Goal: Register for event/course

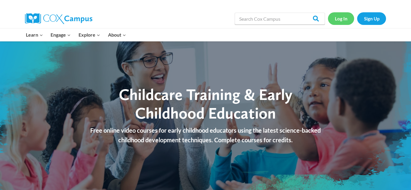
click at [341, 22] on link "Log In" at bounding box center [341, 18] width 26 height 12
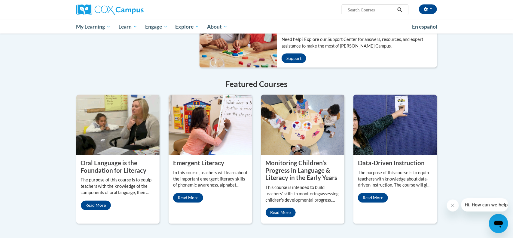
scroll to position [438, 0]
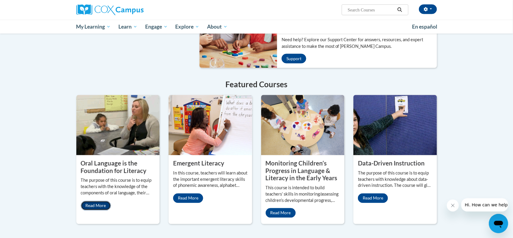
click at [101, 201] on link "Read More" at bounding box center [96, 206] width 30 height 10
click at [91, 201] on link "Read More" at bounding box center [96, 206] width 30 height 10
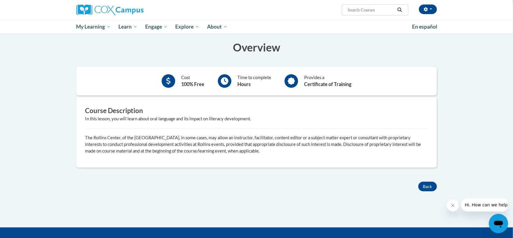
scroll to position [108, 0]
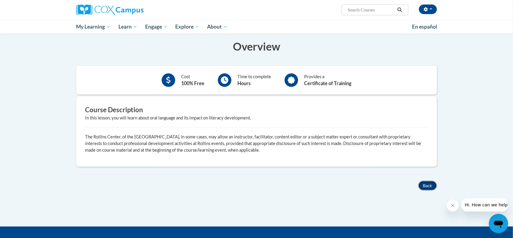
click at [432, 187] on button "Back" at bounding box center [428, 186] width 19 height 10
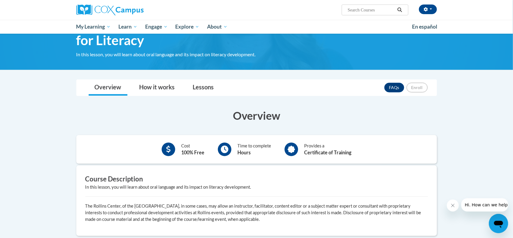
scroll to position [38, 0]
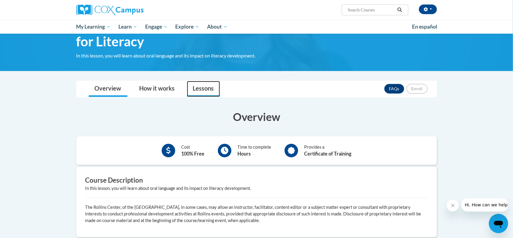
click at [207, 86] on link "Lessons" at bounding box center [203, 89] width 33 height 16
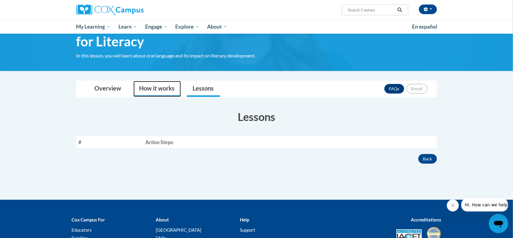
click at [159, 92] on link "How it works" at bounding box center [158, 89] width 48 height 16
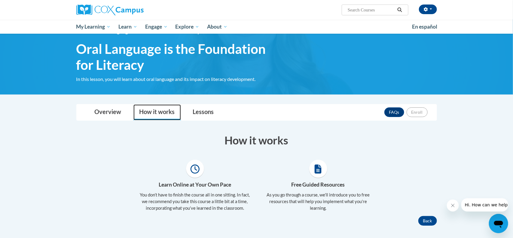
scroll to position [0, 0]
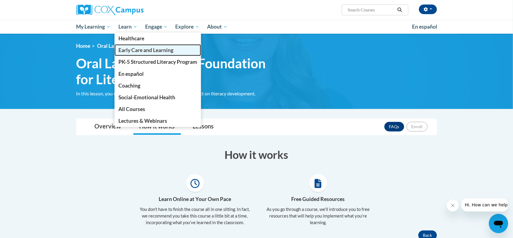
click at [138, 50] on span "Early Care and Learning" at bounding box center [145, 50] width 55 height 6
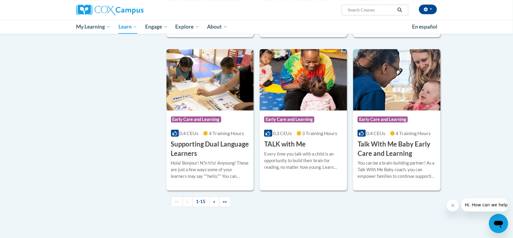
scroll to position [799, 0]
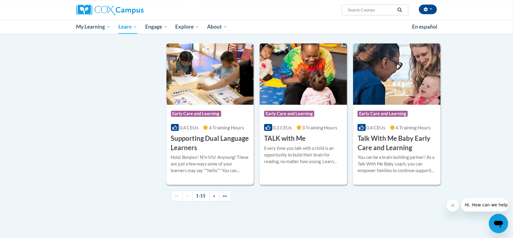
click at [194, 143] on h3 "Supporting Dual Language Learners" at bounding box center [210, 143] width 78 height 19
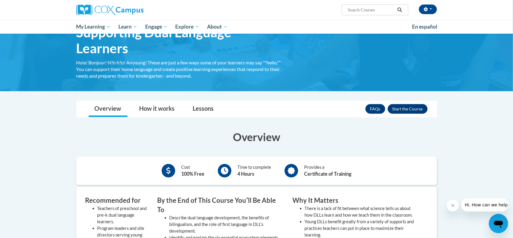
scroll to position [38, 0]
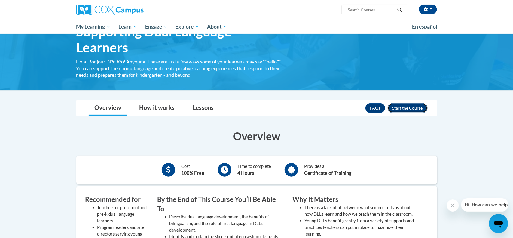
click at [404, 108] on button "Enroll" at bounding box center [408, 108] width 40 height 10
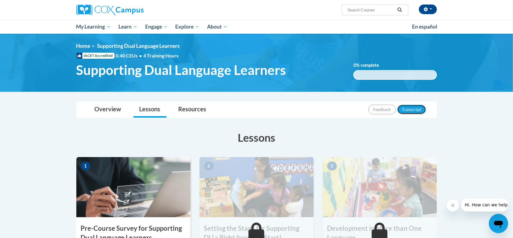
click at [404, 108] on button "Transcript" at bounding box center [412, 110] width 29 height 10
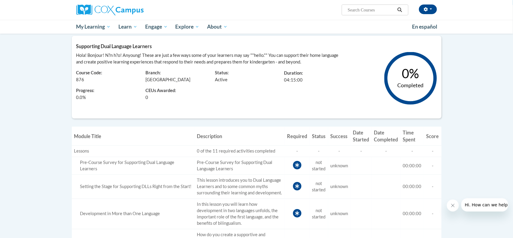
scroll to position [76, 0]
click at [297, 166] on icon at bounding box center [297, 164] width 4 height 5
click at [171, 167] on div "Pre-Course Survey for Supporting Dual Language Learners" at bounding box center [133, 165] width 118 height 13
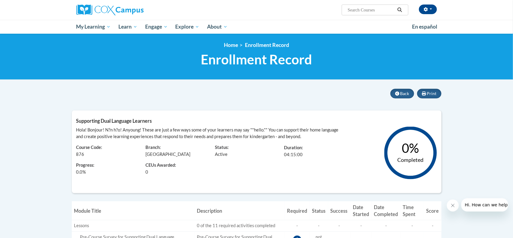
scroll to position [0, 0]
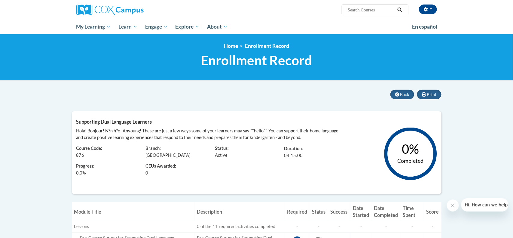
click at [400, 13] on button "Search" at bounding box center [399, 9] width 9 height 7
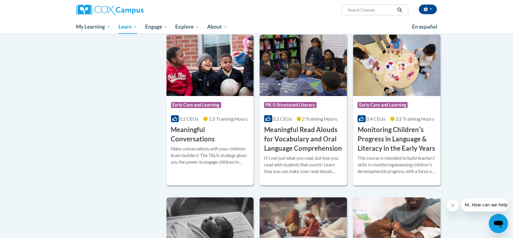
scroll to position [874, 0]
click at [198, 138] on h3 "Meaningful Conversations" at bounding box center [210, 134] width 78 height 19
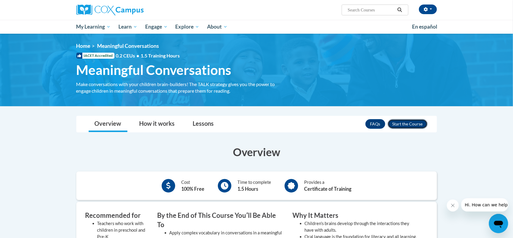
click at [405, 125] on button "Enroll" at bounding box center [408, 124] width 40 height 10
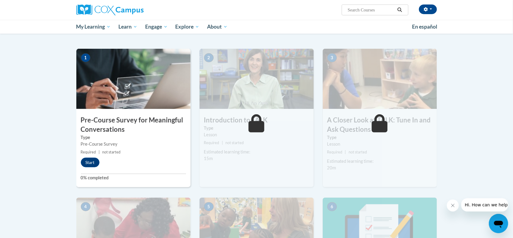
scroll to position [107, 0]
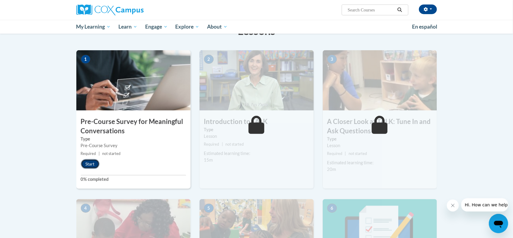
click at [91, 165] on button "Start" at bounding box center [90, 164] width 19 height 10
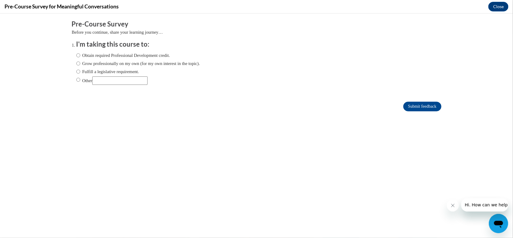
scroll to position [0, 0]
click at [78, 57] on input "Obtain required Professional Development credit." at bounding box center [78, 55] width 4 height 7
radio input "true"
click at [419, 108] on input "Submit feedback" at bounding box center [423, 106] width 38 height 10
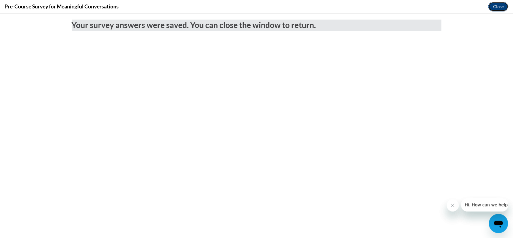
click at [503, 9] on button "Close" at bounding box center [499, 7] width 20 height 10
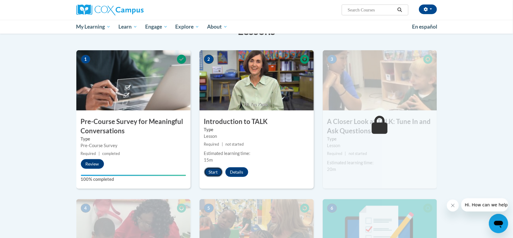
click at [213, 172] on button "Start" at bounding box center [213, 172] width 19 height 10
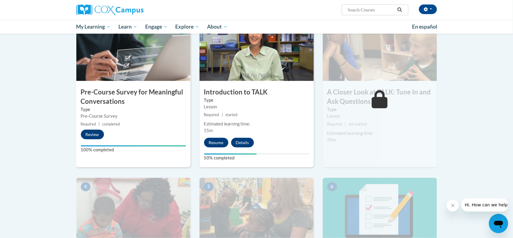
scroll to position [136, 0]
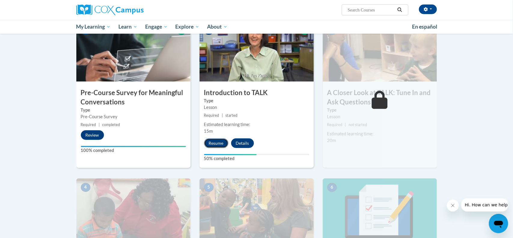
click at [218, 144] on button "Resume" at bounding box center [216, 143] width 24 height 10
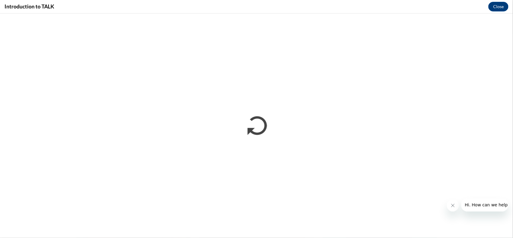
scroll to position [0, 0]
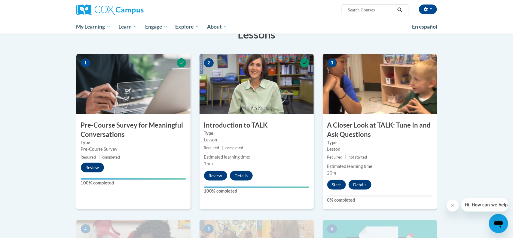
scroll to position [104, 0]
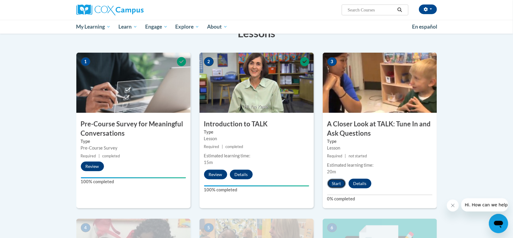
click at [342, 187] on button "Start" at bounding box center [337, 184] width 19 height 10
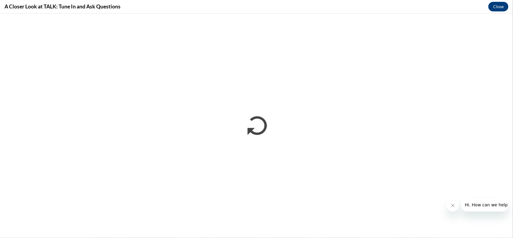
scroll to position [0, 0]
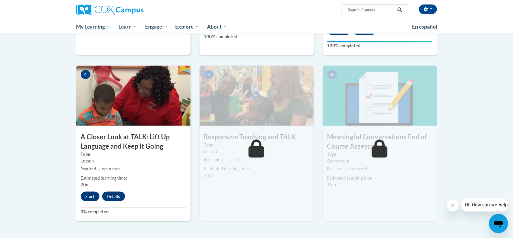
scroll to position [260, 0]
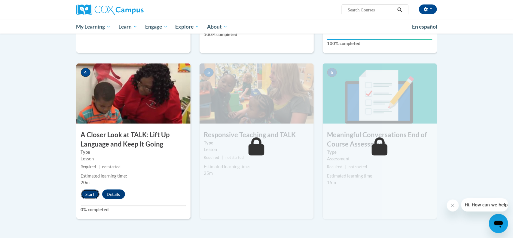
click at [94, 195] on button "Start" at bounding box center [90, 194] width 19 height 10
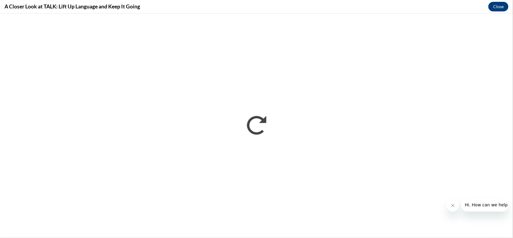
scroll to position [0, 0]
click at [503, 8] on button "Close" at bounding box center [499, 7] width 20 height 10
